Goal: Find specific page/section

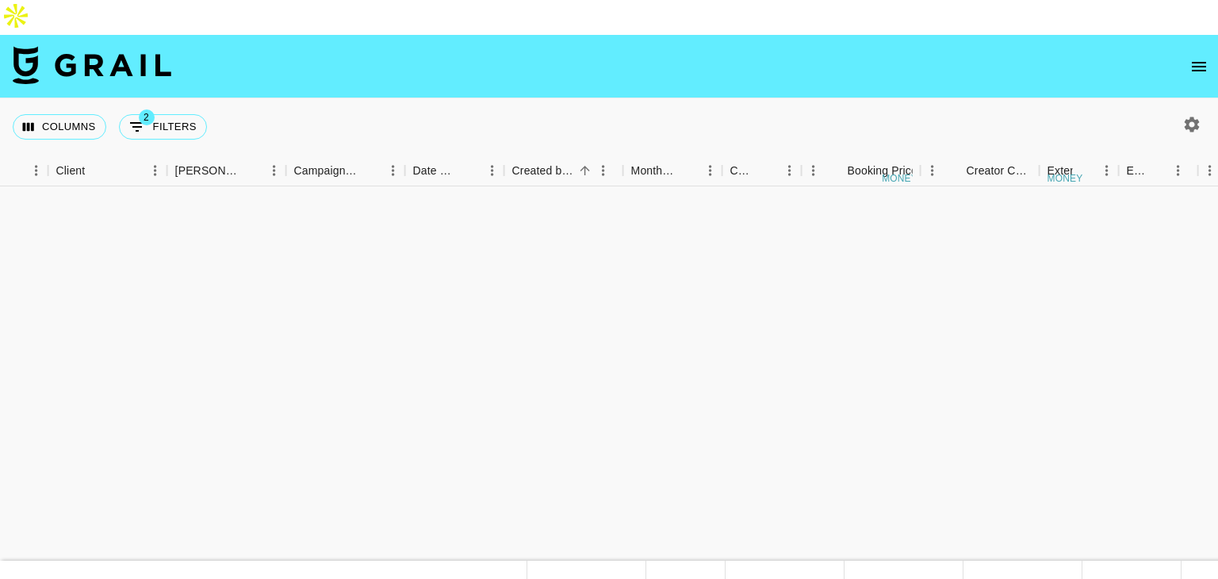
scroll to position [1623, 677]
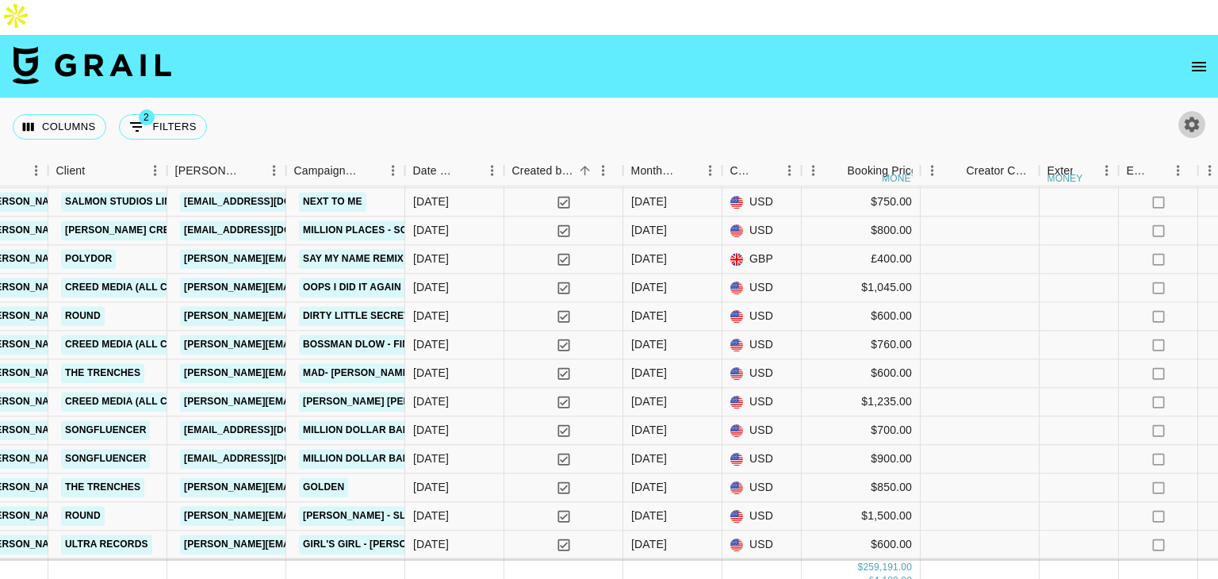
click at [1185, 115] on icon "button" at bounding box center [1191, 124] width 19 height 19
select select "May '25"
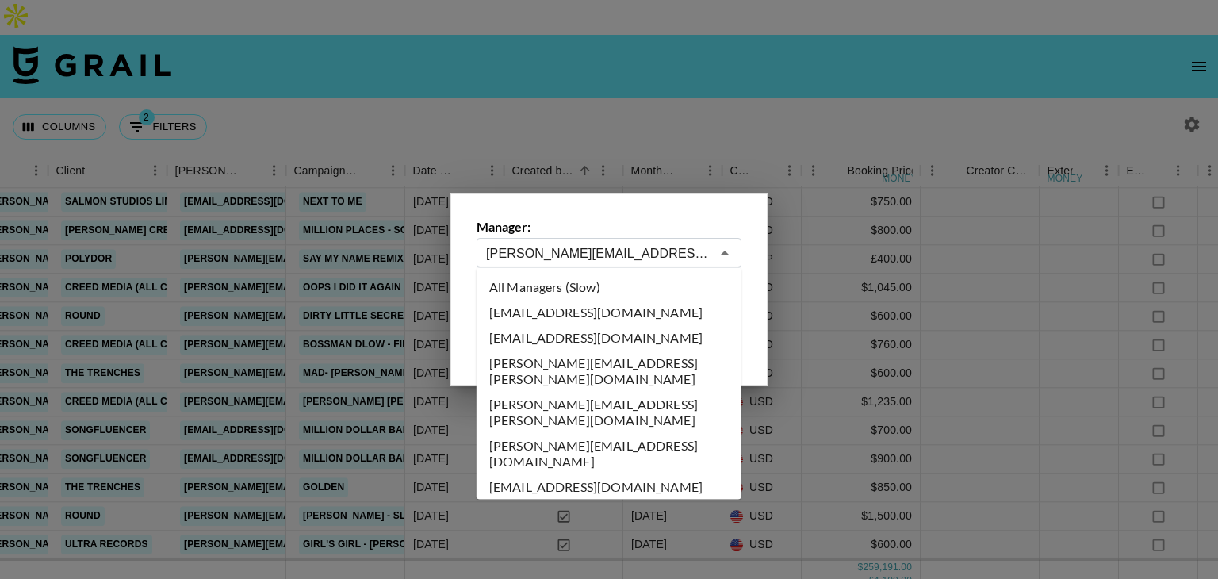
click at [495, 258] on input "charlie@grail-talent.com" at bounding box center [598, 253] width 224 height 18
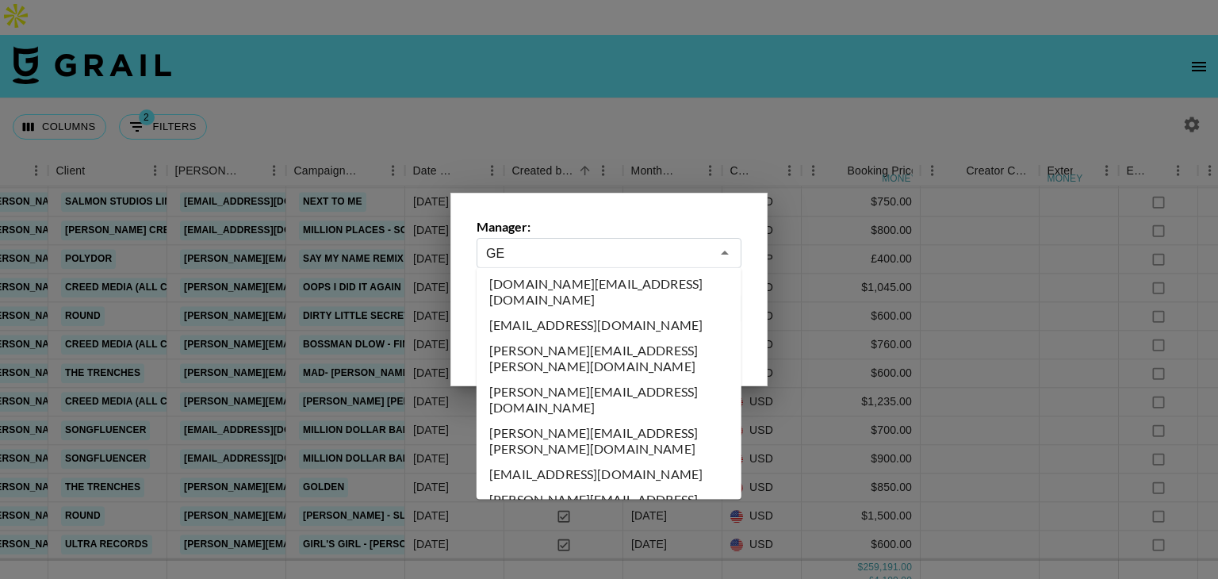
scroll to position [0, 0]
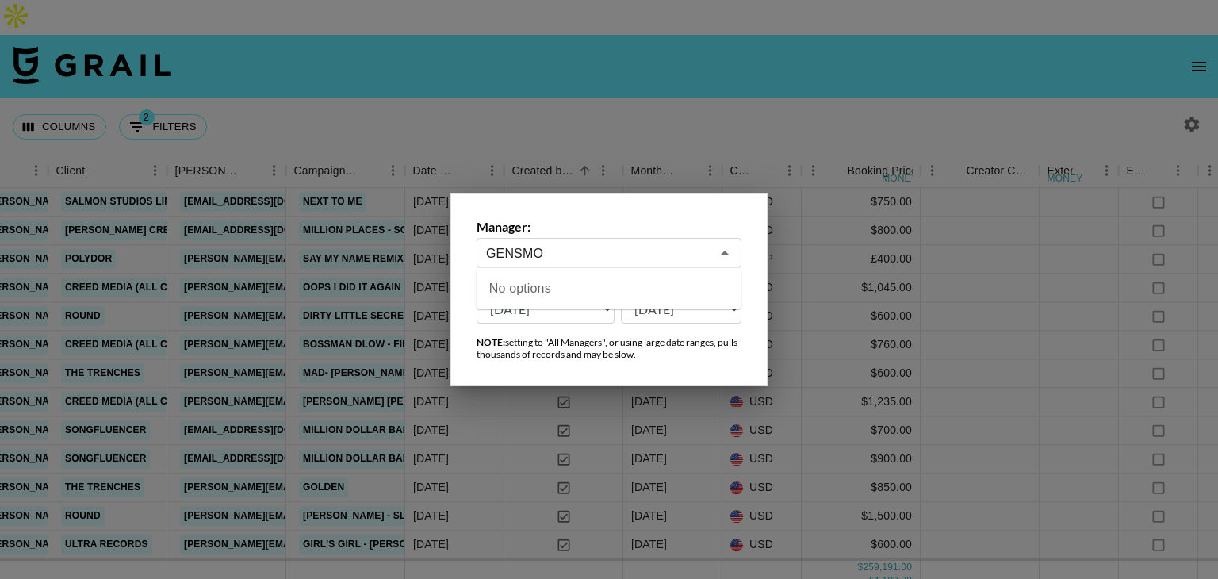
click at [507, 245] on input "GENSMO" at bounding box center [598, 253] width 224 height 18
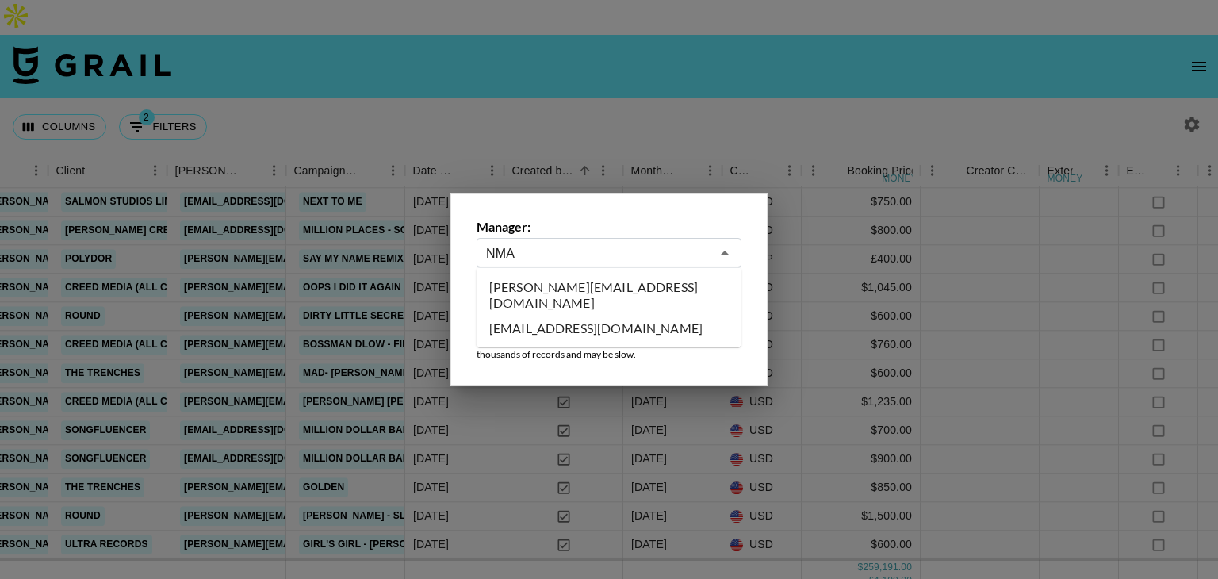
click at [517, 316] on li "[EMAIL_ADDRESS][DOMAIN_NAME]" at bounding box center [608, 328] width 265 height 25
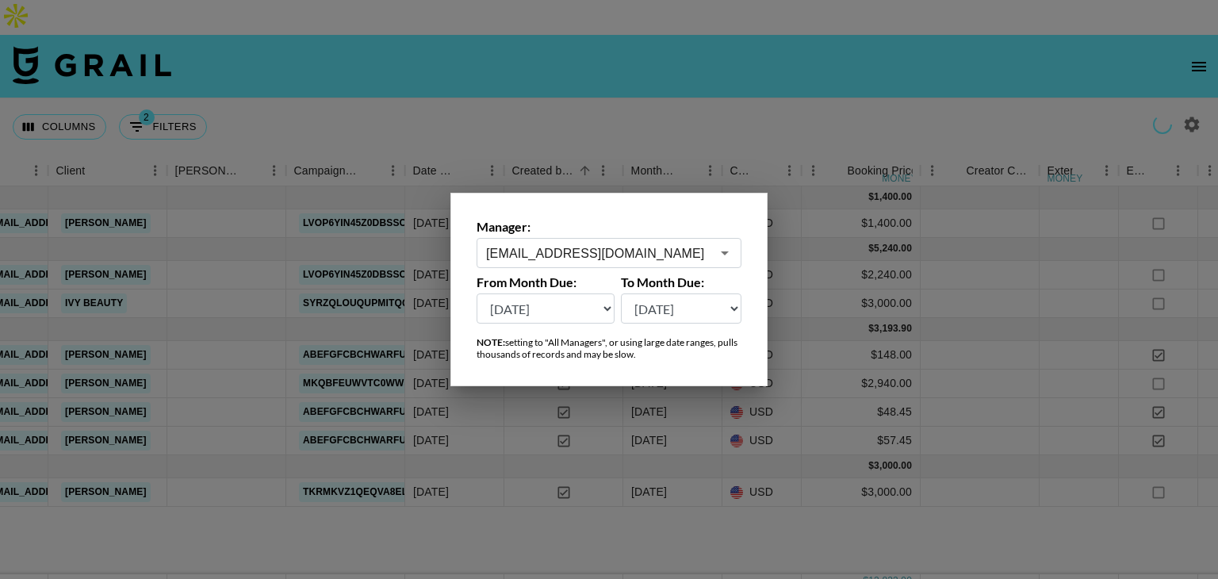
scroll to position [0, 677]
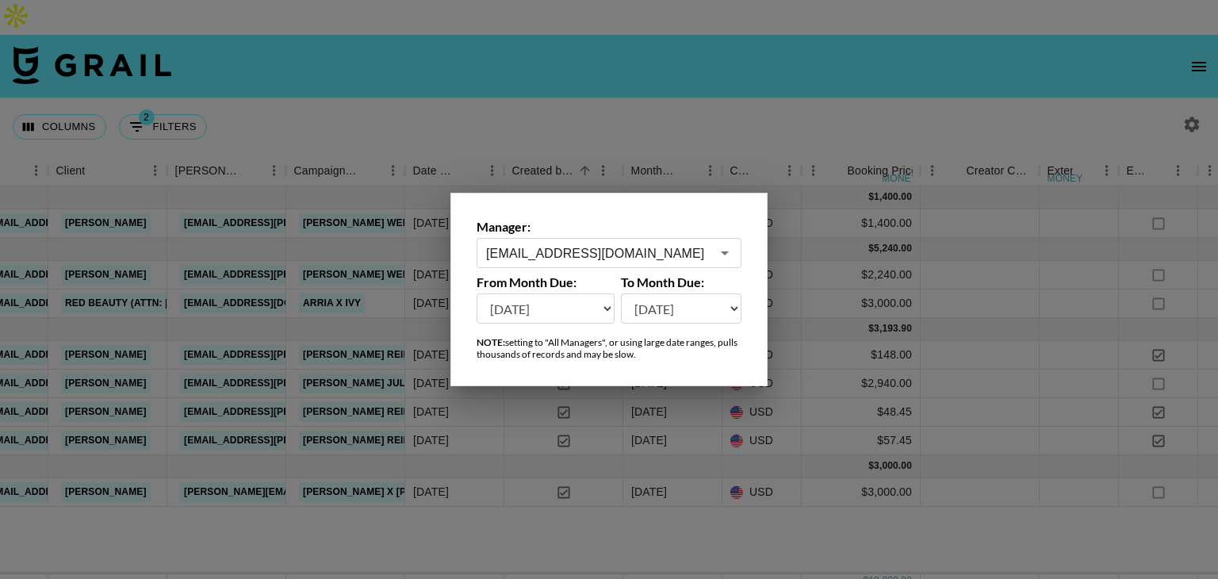
type input "[EMAIL_ADDRESS][DOMAIN_NAME]"
click at [636, 59] on div at bounding box center [609, 289] width 1218 height 579
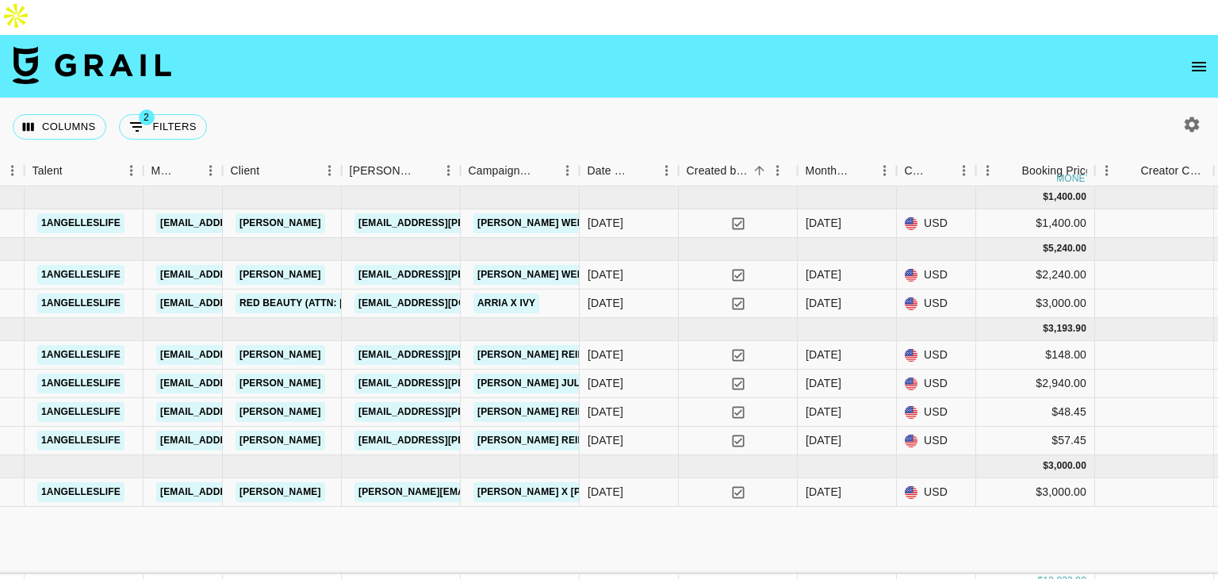
scroll to position [0, 0]
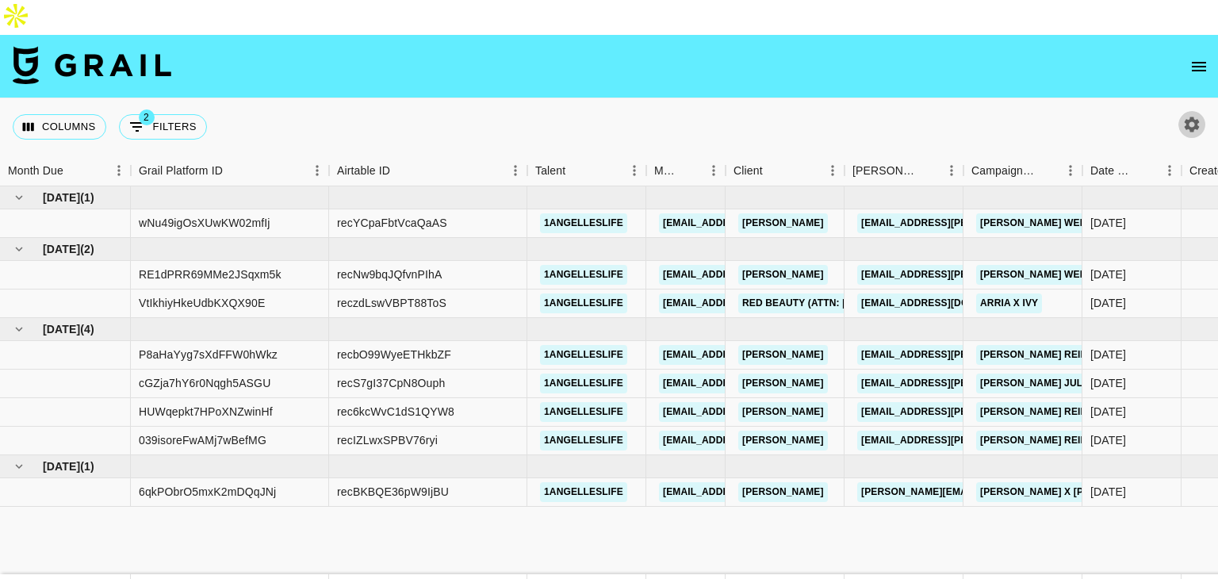
click at [1180, 111] on button "button" at bounding box center [1191, 124] width 27 height 27
select select "May '25"
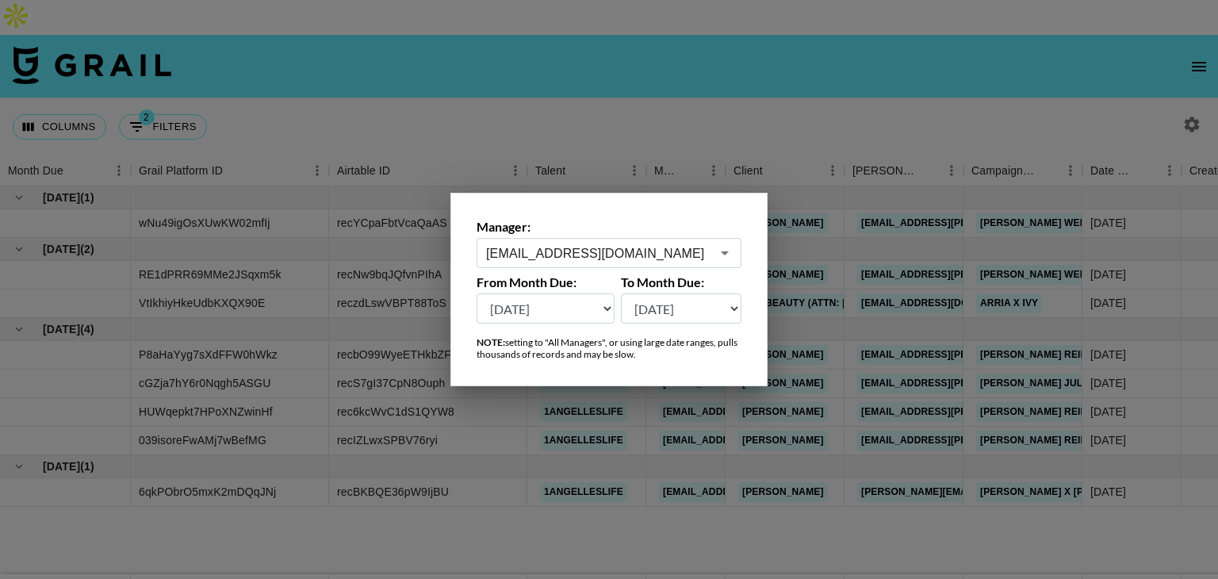
click at [564, 144] on div at bounding box center [609, 289] width 1218 height 579
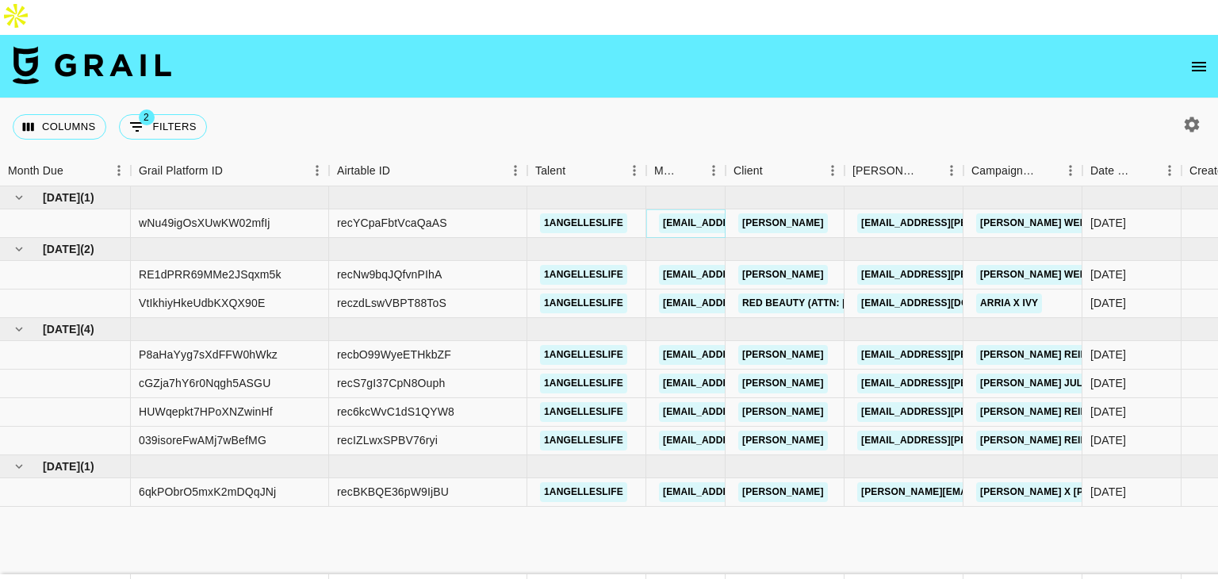
click at [699, 213] on link "[EMAIL_ADDRESS][DOMAIN_NAME]" at bounding box center [748, 223] width 178 height 20
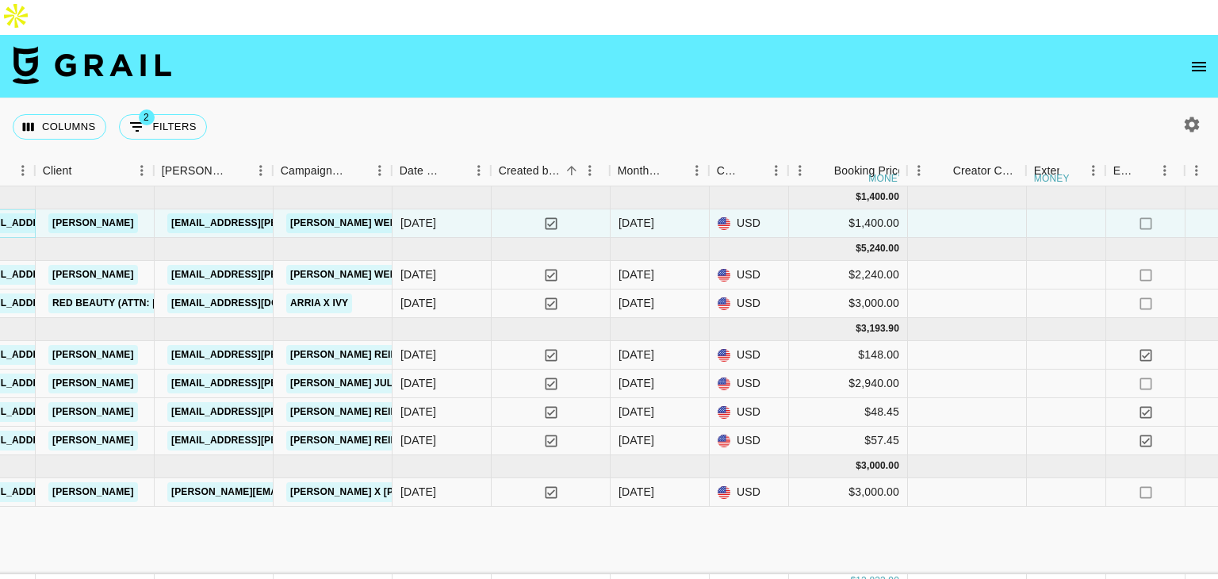
scroll to position [0, 690]
click at [1195, 115] on icon "button" at bounding box center [1191, 124] width 19 height 19
select select "May '25"
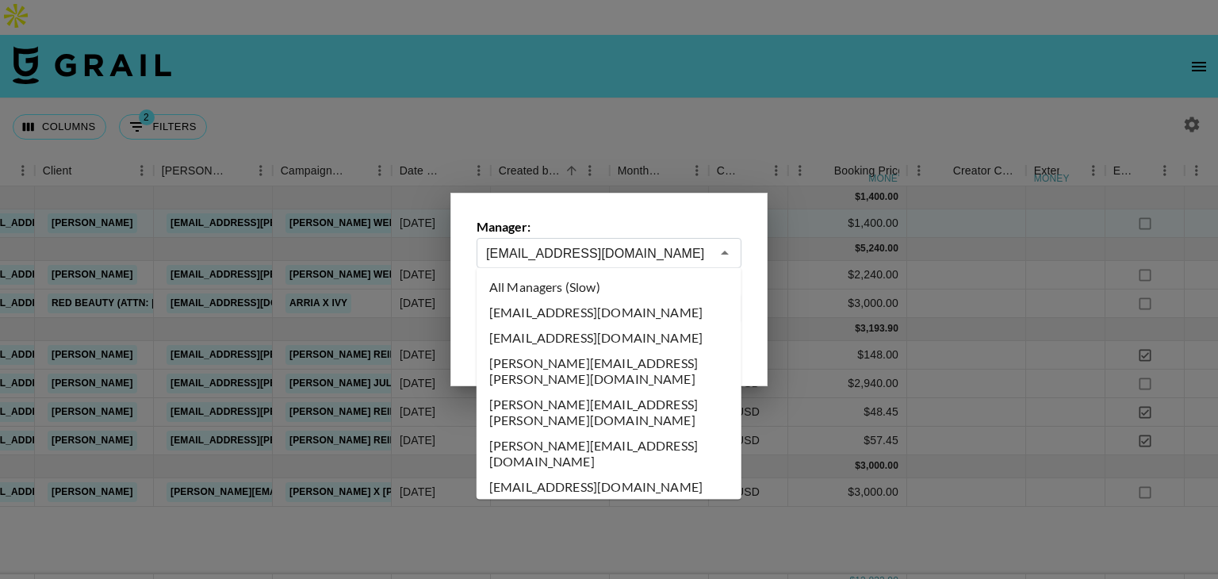
click at [558, 254] on input "[EMAIL_ADDRESS][DOMAIN_NAME]" at bounding box center [598, 253] width 224 height 18
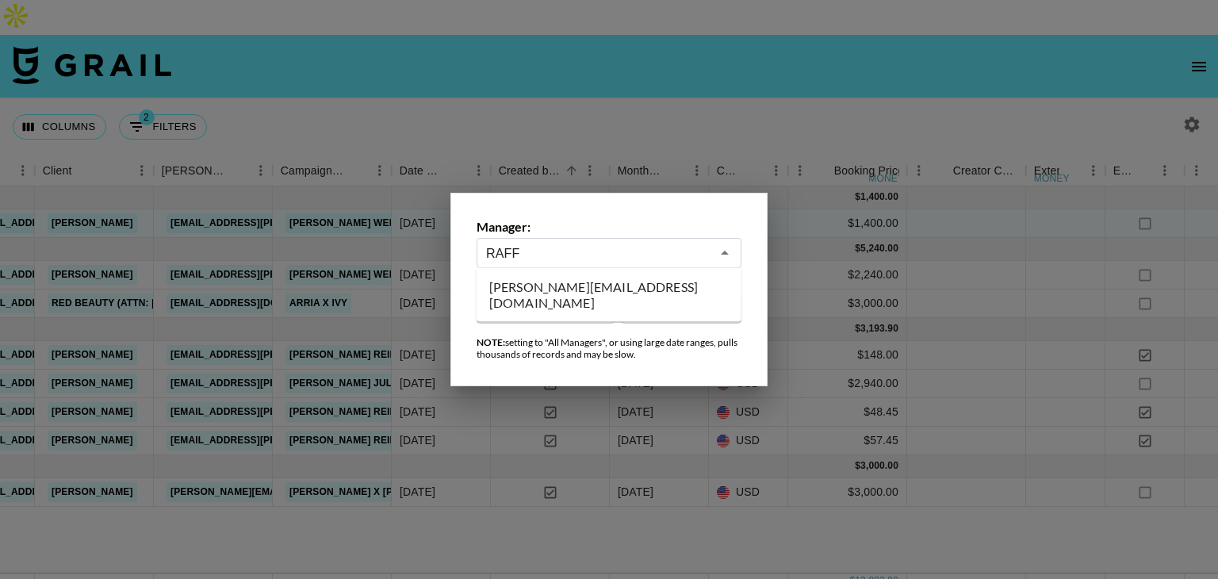
scroll to position [0, 0]
click at [554, 299] on li "raffa@grail-talent.com" at bounding box center [608, 294] width 265 height 41
type input "raffa@grail-talent.com"
